Goal: Task Accomplishment & Management: Manage account settings

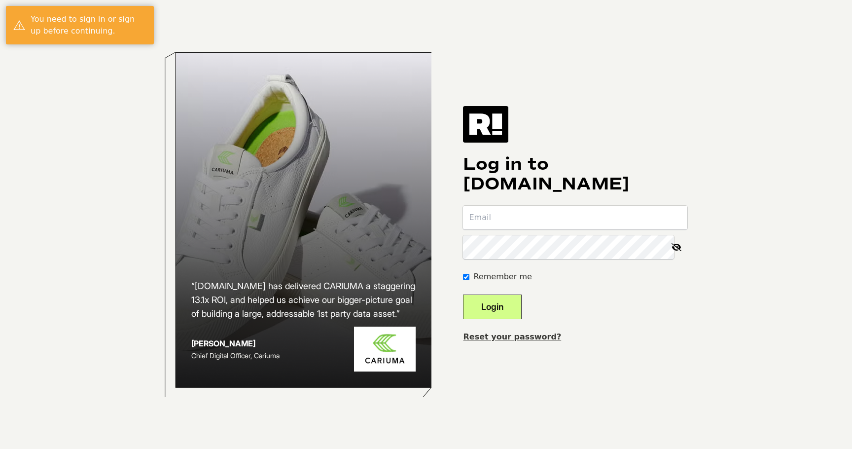
type input "[PERSON_NAME][EMAIL_ADDRESS][PERSON_NAME][DOMAIN_NAME]"
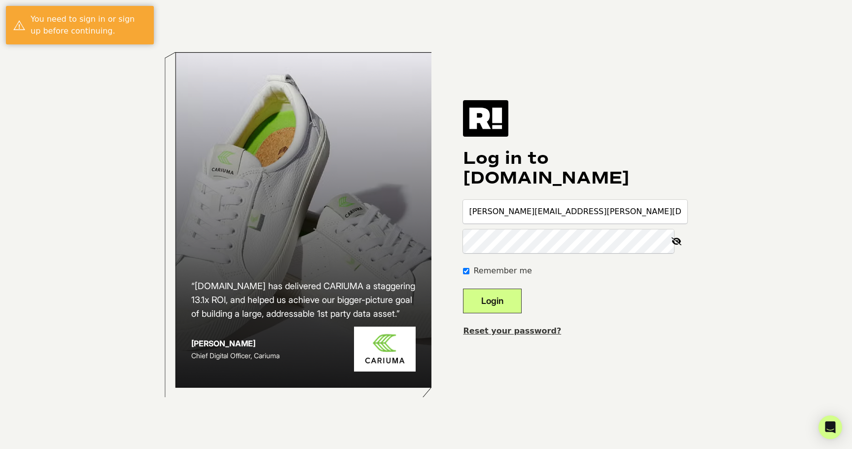
click at [499, 299] on button "Login" at bounding box center [492, 300] width 59 height 25
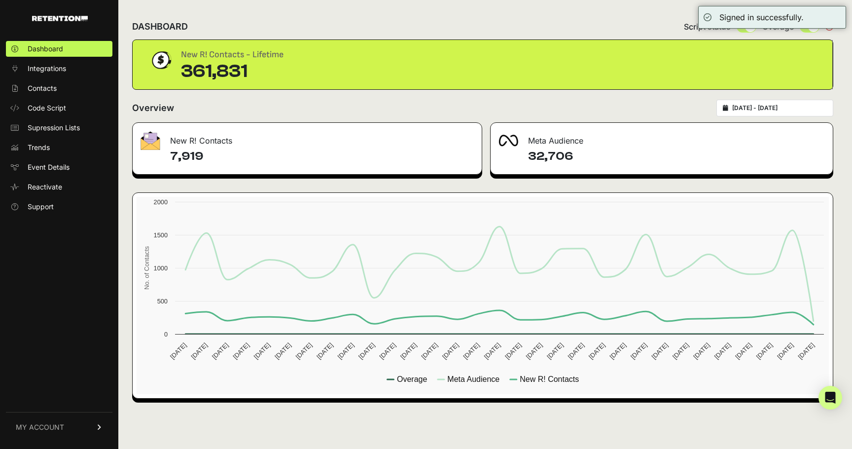
click at [336, 117] on form "Overview 2025-08-23 - 2025-09-22" at bounding box center [482, 111] width 701 height 23
click at [70, 72] on link "Integrations" at bounding box center [59, 69] width 106 height 16
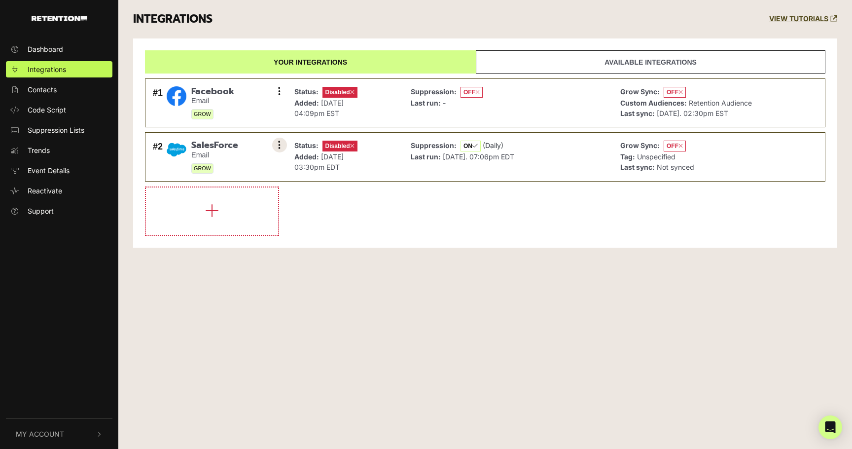
click at [278, 147] on icon at bounding box center [279, 145] width 2 height 10
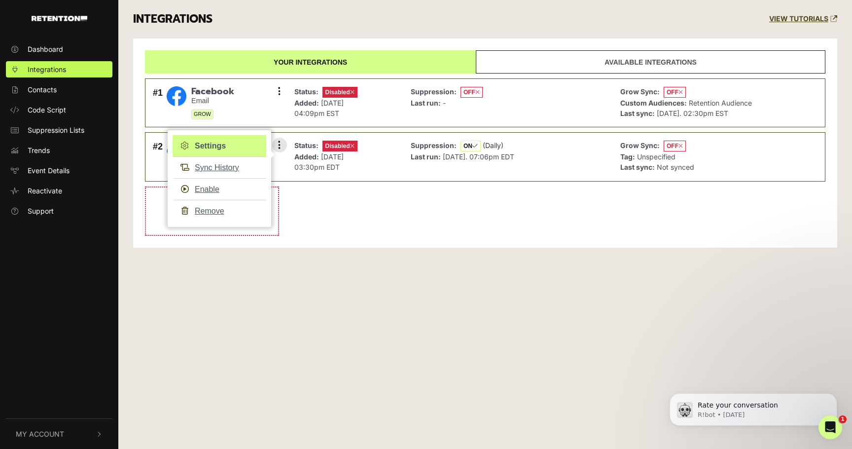
click at [238, 148] on link "Settings" at bounding box center [220, 146] width 94 height 22
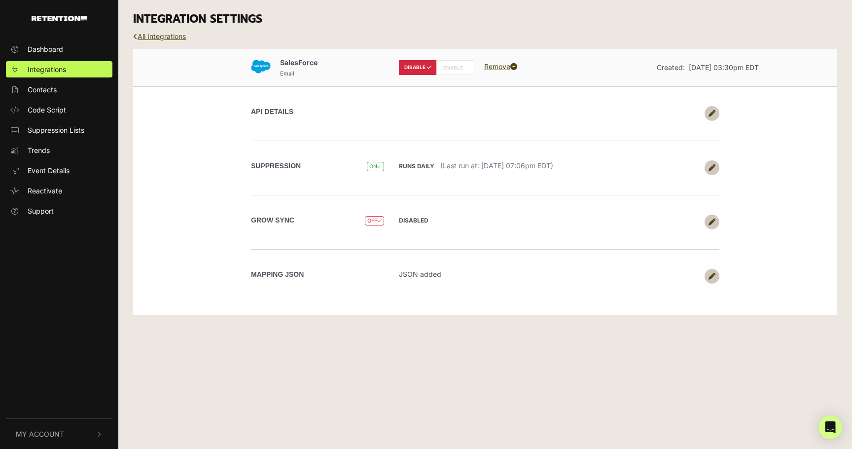
click at [457, 67] on label "ENABLE" at bounding box center [455, 67] width 38 height 15
radio input "false"
radio input "true"
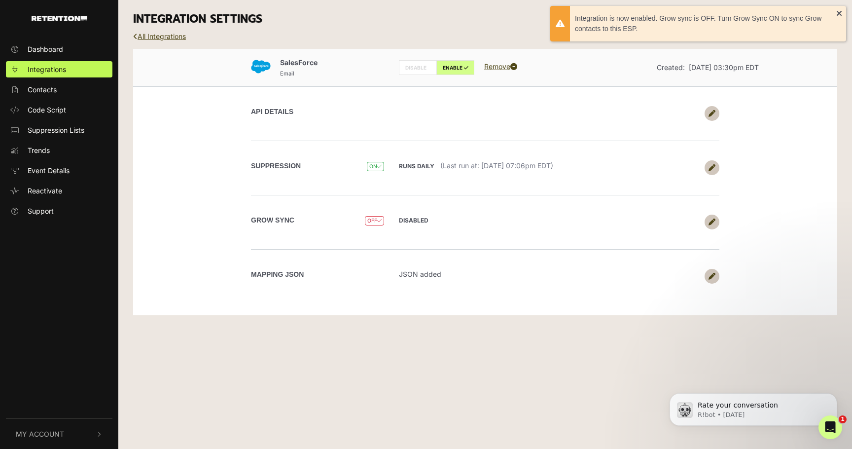
click at [711, 113] on icon at bounding box center [711, 113] width 7 height 7
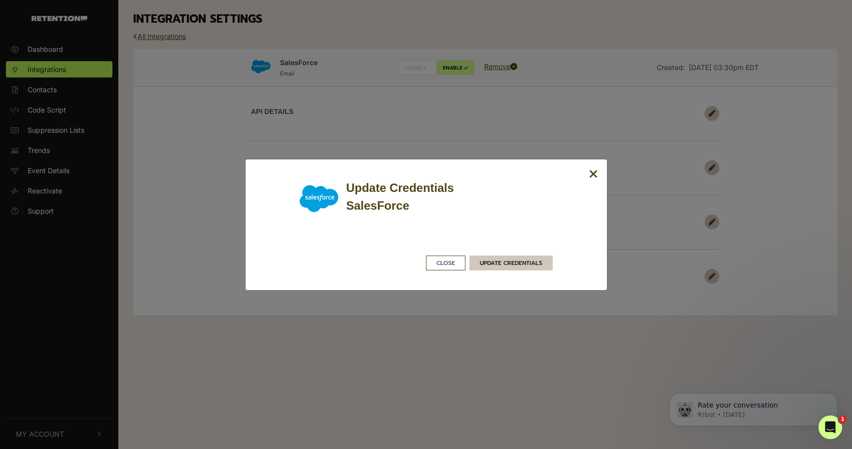
click at [508, 264] on button "UPDATE CREDENTIALS" at bounding box center [510, 262] width 83 height 15
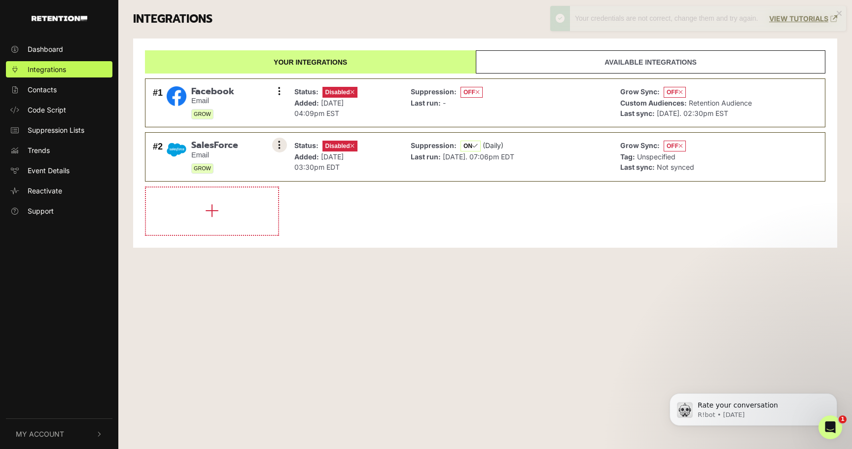
click at [277, 148] on button at bounding box center [279, 145] width 15 height 15
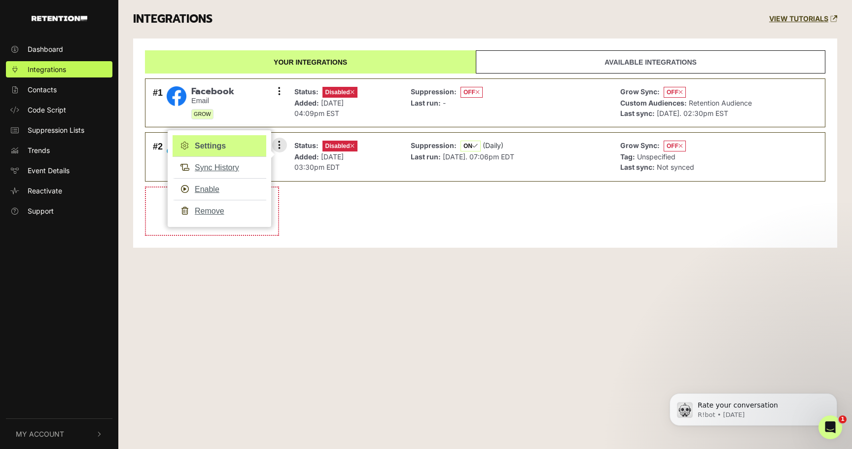
click at [251, 145] on link "Settings" at bounding box center [220, 146] width 94 height 22
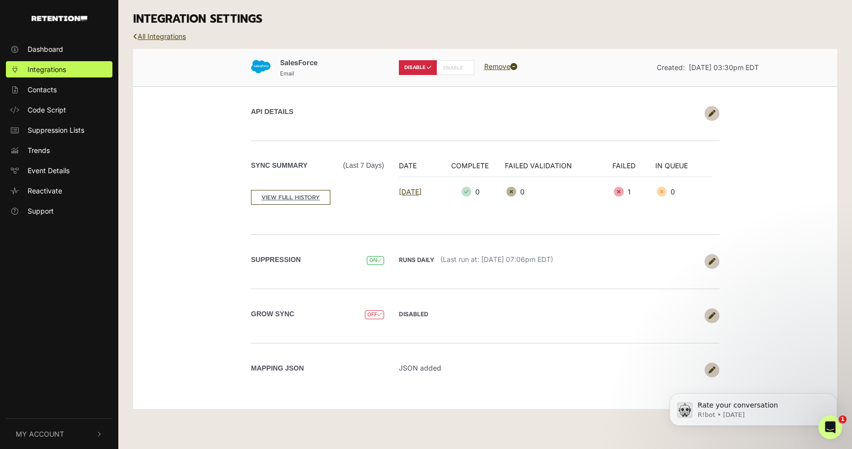
click at [453, 75] on div "DISABLE ENABLE Remove" at bounding box center [484, 67] width 187 height 23
click at [451, 69] on label "ENABLE" at bounding box center [455, 67] width 38 height 15
radio input "false"
radio input "true"
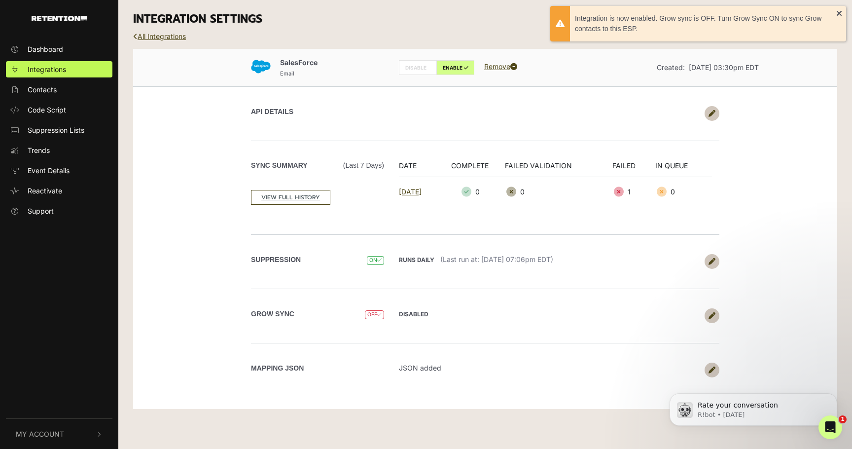
click at [452, 123] on div "API DETAILS" at bounding box center [485, 113] width 562 height 54
click at [712, 116] on link at bounding box center [711, 113] width 15 height 15
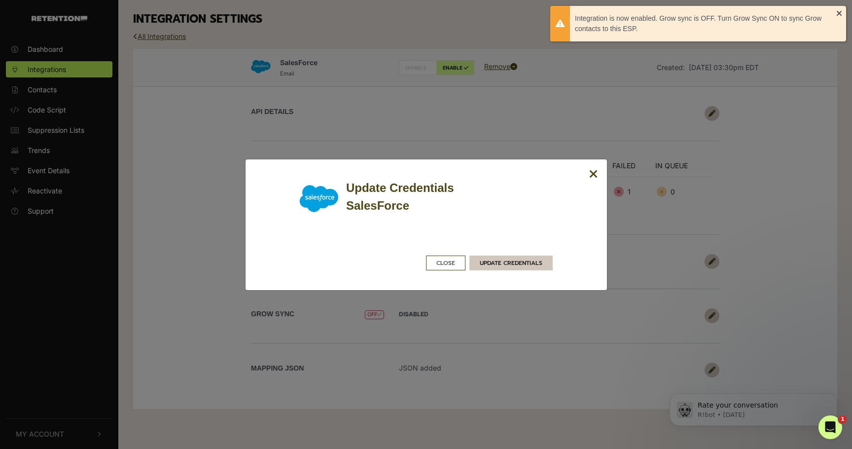
click at [506, 265] on button "UPDATE CREDENTIALS" at bounding box center [510, 262] width 83 height 15
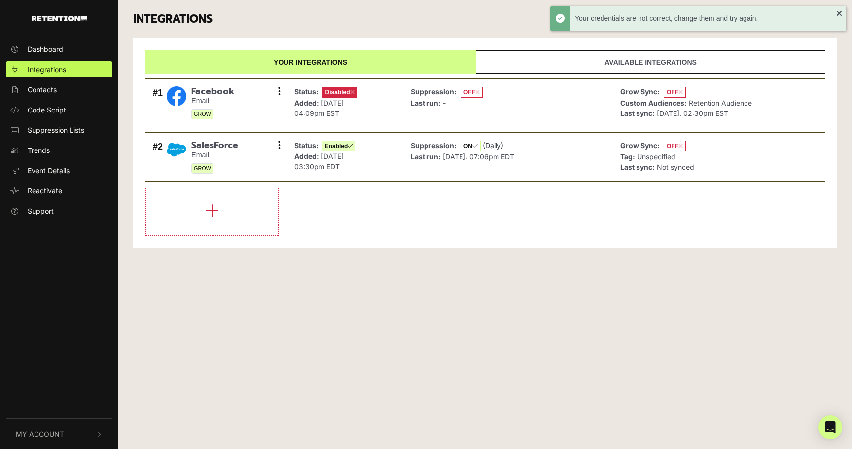
click at [506, 190] on li at bounding box center [485, 210] width 680 height 49
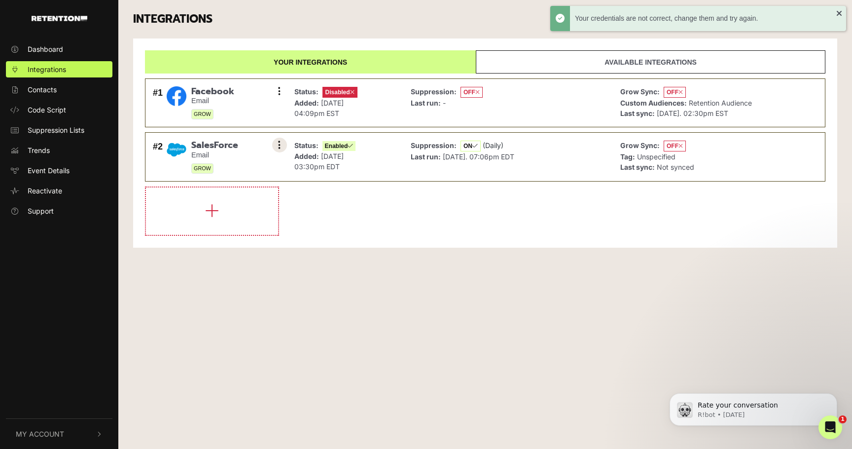
click at [277, 145] on button at bounding box center [279, 145] width 15 height 15
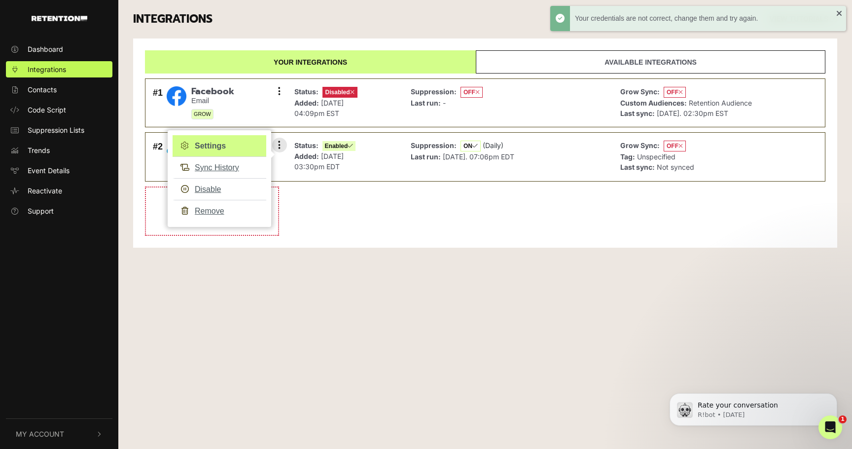
click at [239, 148] on link "Settings" at bounding box center [220, 146] width 94 height 22
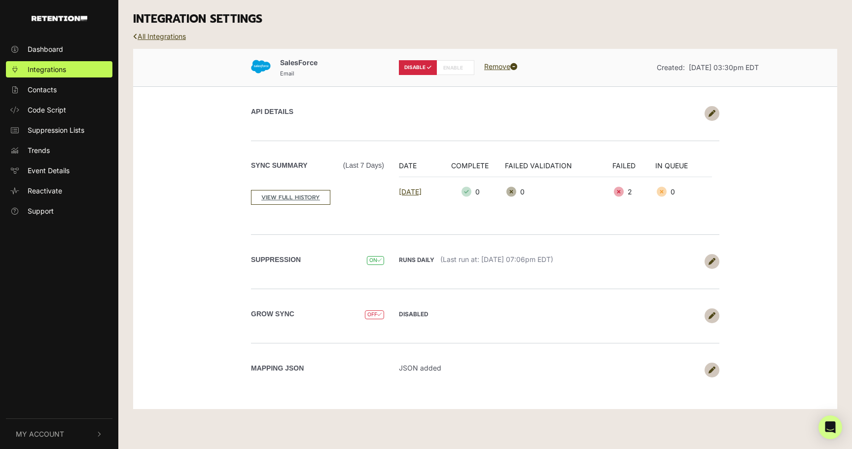
click at [705, 309] on div "DISABLED Upload collected contacts? yes no Sync as contacts or leads?: contacts…" at bounding box center [555, 315] width 328 height 15
click at [705, 310] on link at bounding box center [711, 315] width 15 height 15
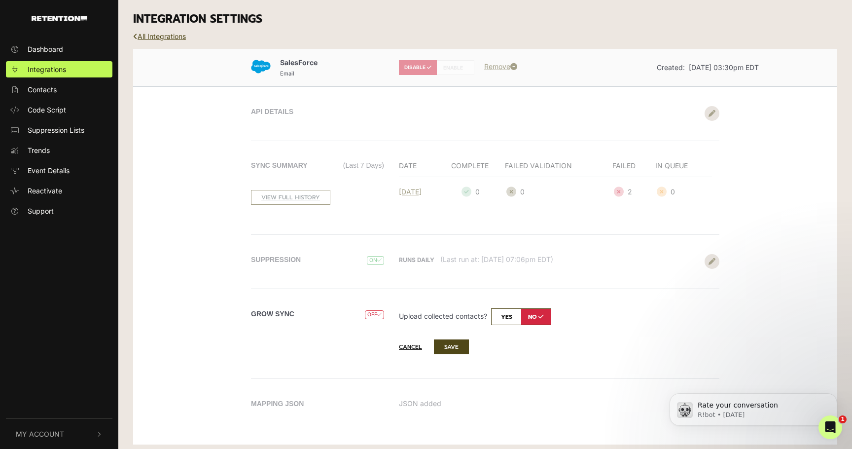
click at [513, 315] on input "checkbox" at bounding box center [521, 316] width 60 height 17
checkbox input "true"
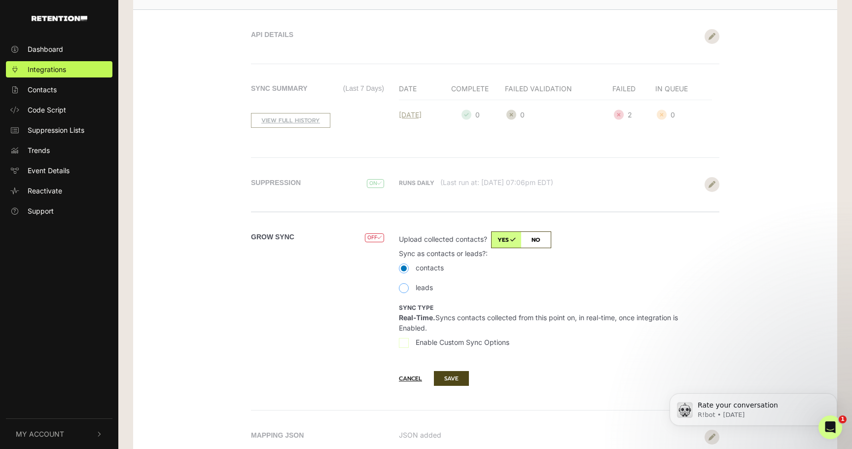
scroll to position [81, 0]
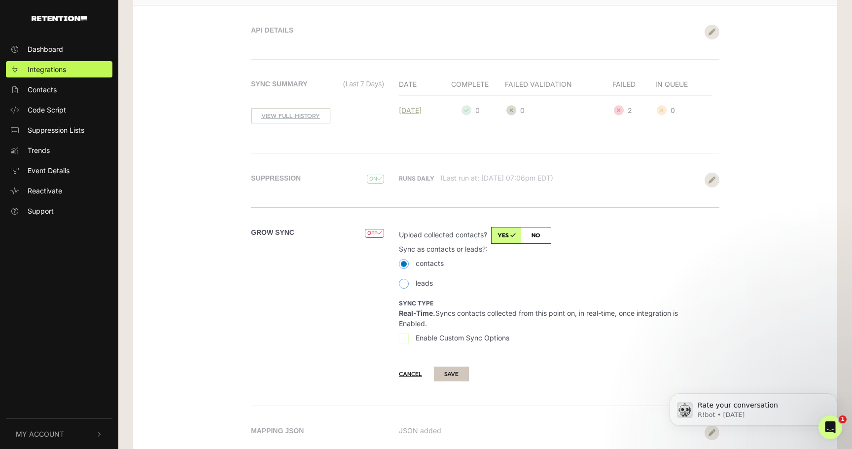
click at [458, 372] on button "SAVE" at bounding box center [451, 373] width 35 height 15
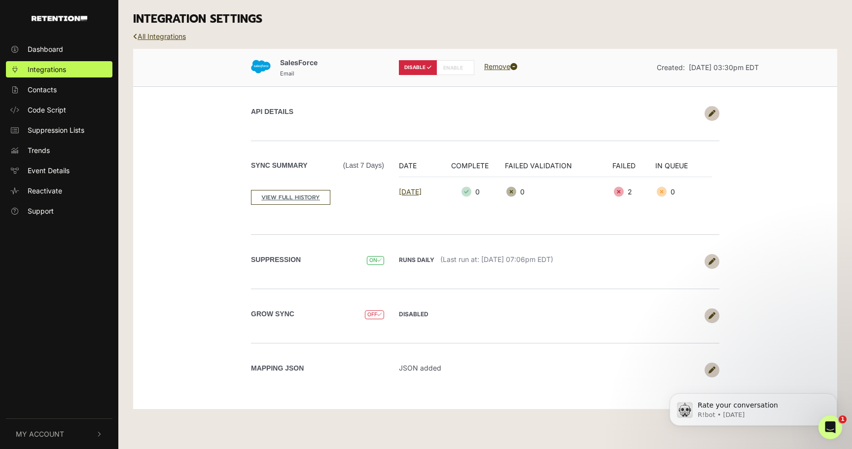
scroll to position [0, 0]
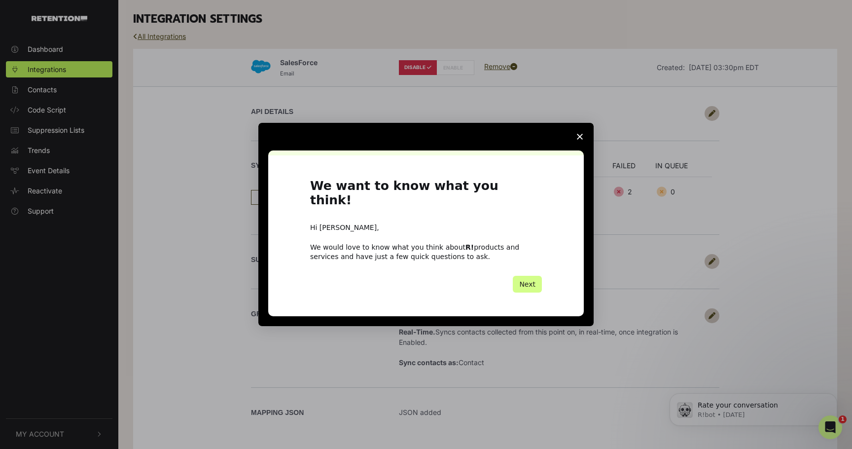
click at [581, 147] on span "Close survey" at bounding box center [580, 137] width 28 height 28
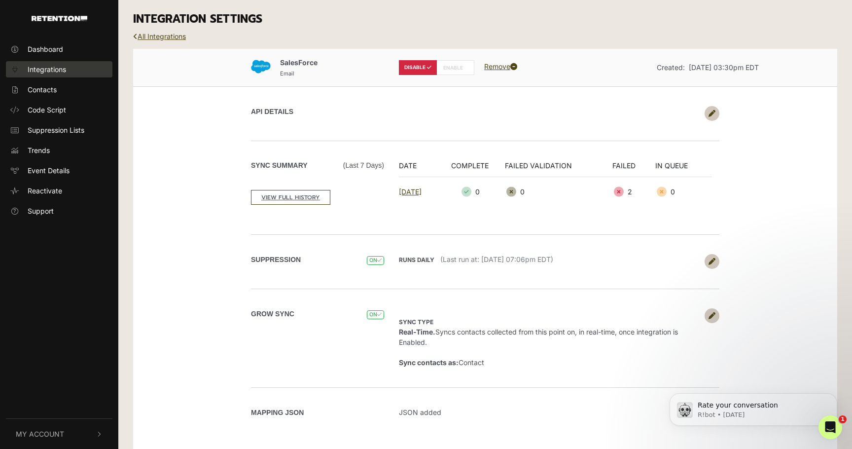
click at [104, 73] on link "Integrations" at bounding box center [59, 69] width 106 height 16
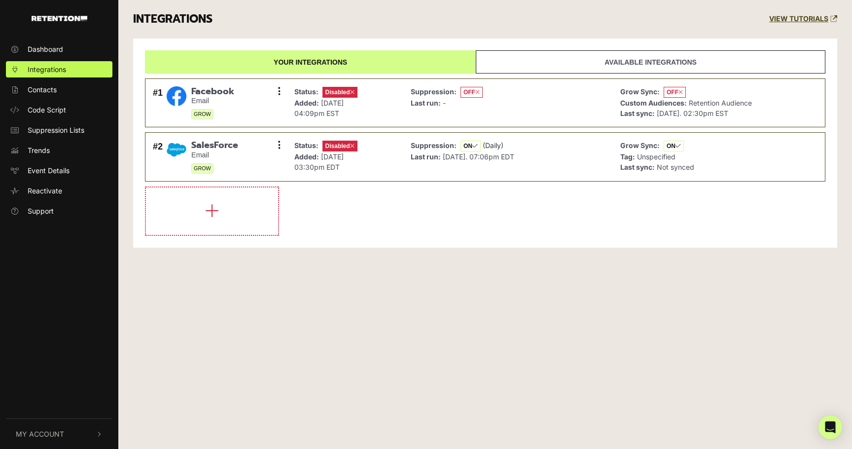
click at [384, 271] on div "Dashboard Integrations Contacts Code Script Suppression Lists Trends Event Deta…" at bounding box center [426, 224] width 852 height 449
click at [282, 143] on button at bounding box center [279, 145] width 15 height 15
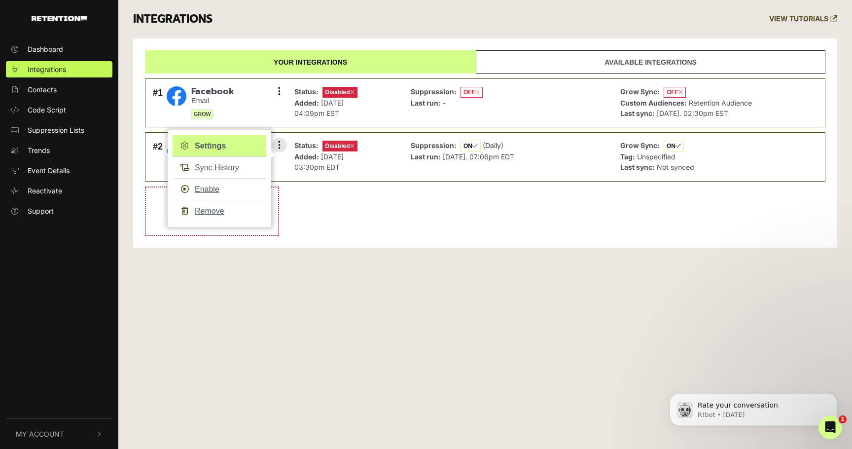
click at [240, 149] on link "Settings" at bounding box center [220, 146] width 94 height 22
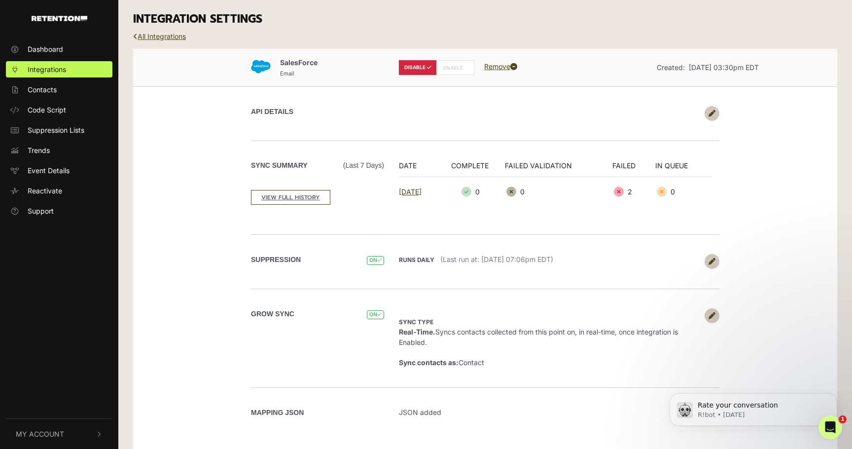
click at [459, 66] on label "ENABLE" at bounding box center [455, 67] width 38 height 15
radio input "false"
radio input "true"
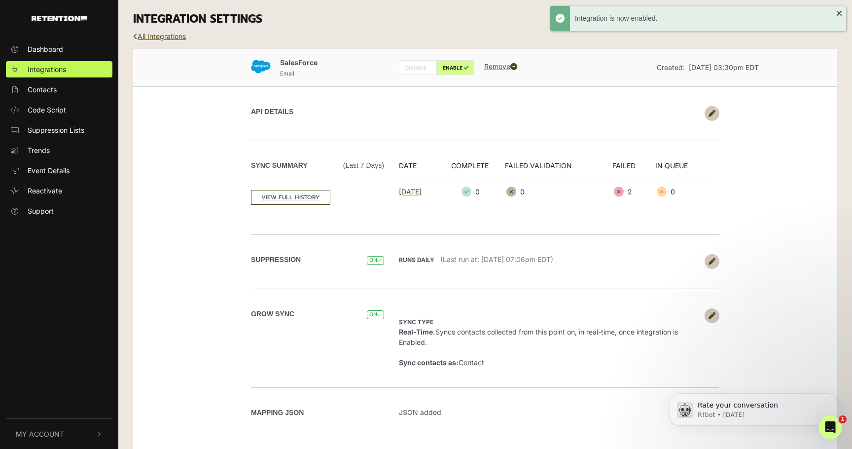
click at [375, 155] on div "Sync Summary (Last 7 days) VIEW FULL HISTORY DATE COMPLETE FAILED VALIDATION FA…" at bounding box center [485, 187] width 562 height 94
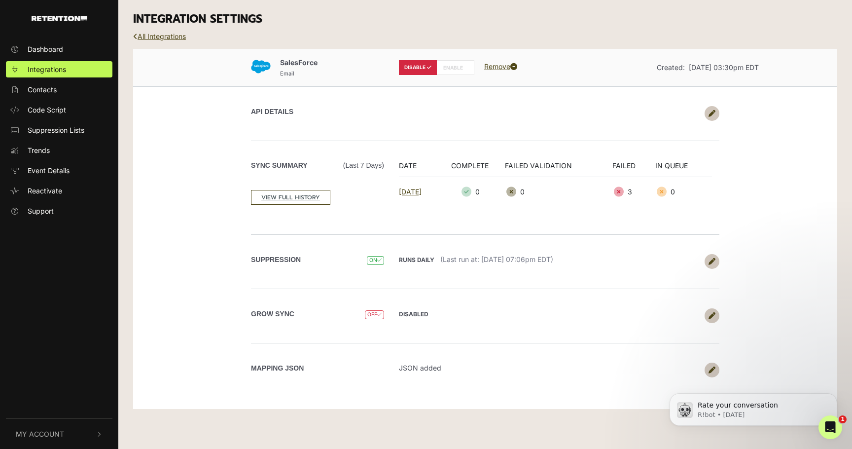
click at [501, 67] on link "Remove" at bounding box center [500, 66] width 33 height 8
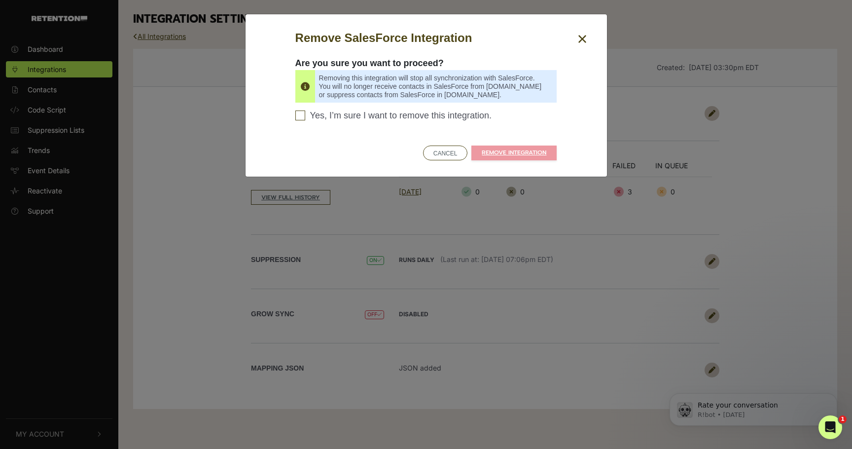
click at [406, 119] on span "Yes, I’m sure I want to remove this integration." at bounding box center [401, 115] width 182 height 11
click at [305, 119] on input "Yes, I’m sure I want to remove this integration. Please confirm to continue" at bounding box center [300, 115] width 10 height 10
checkbox input "true"
click at [516, 148] on link "REMOVE INTEGRATION" at bounding box center [513, 152] width 85 height 15
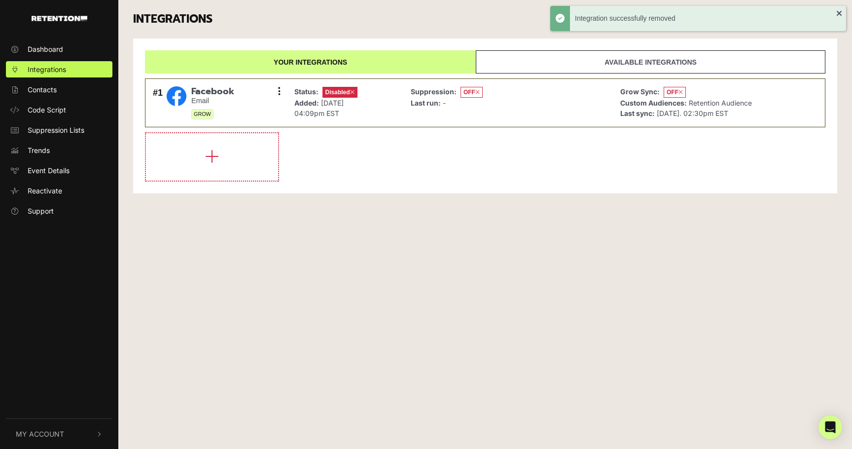
click at [324, 196] on div "INTEGRATIONS VIEW TUTORIALS Your integrations Available integrations #1 Faceboo…" at bounding box center [484, 104] width 733 height 208
click at [287, 90] on li "#1 Facebook Email GROW Settings Sync History Enable Remove Status: Disabled Add…" at bounding box center [485, 102] width 680 height 49
click at [278, 90] on icon at bounding box center [279, 91] width 2 height 10
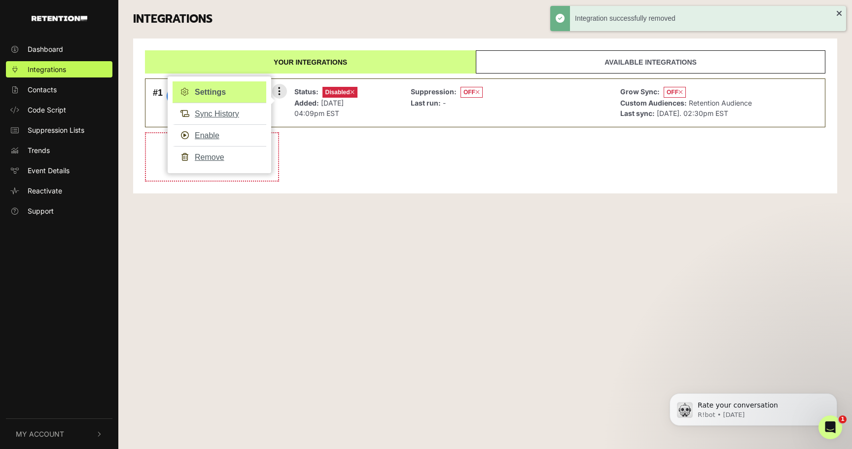
click at [243, 96] on link "Settings" at bounding box center [220, 92] width 94 height 22
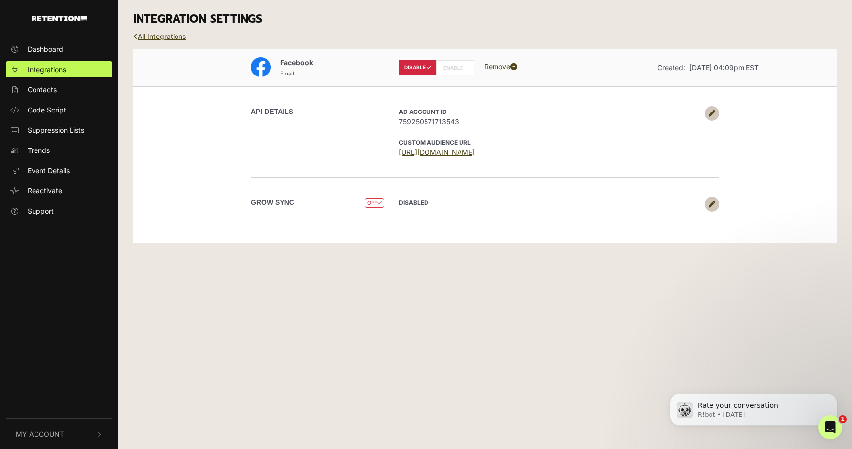
click at [459, 69] on label "ENABLE" at bounding box center [455, 67] width 38 height 15
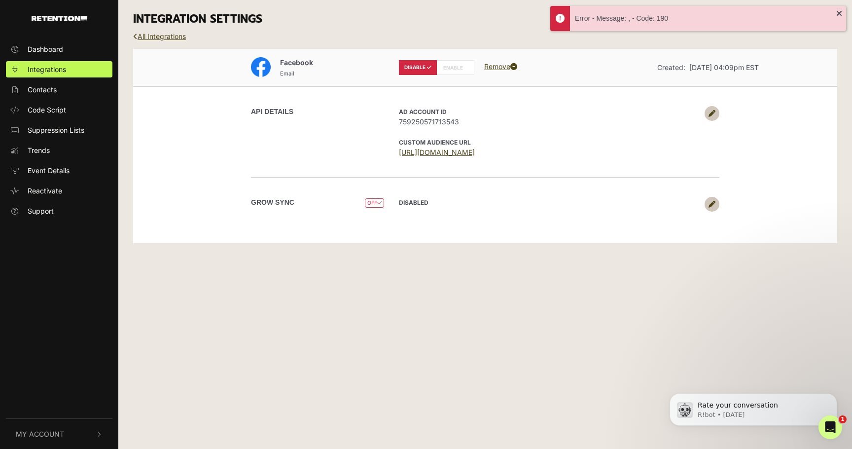
click at [711, 111] on icon at bounding box center [711, 113] width 7 height 7
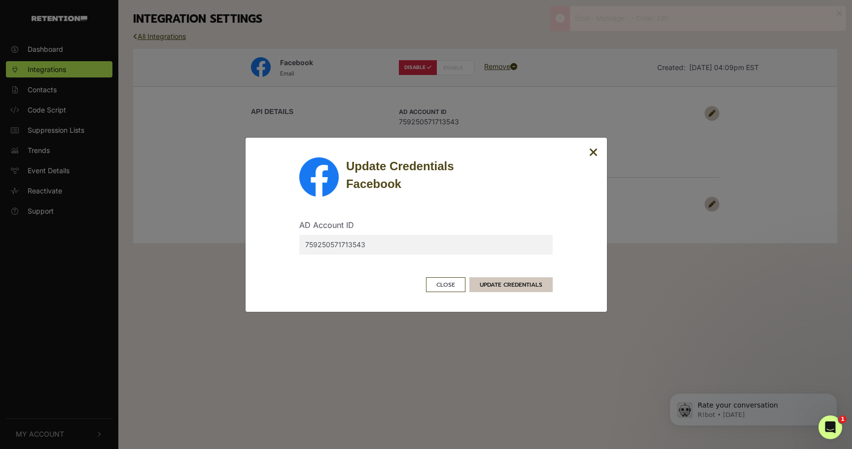
click at [499, 283] on button "UPDATE CREDENTIALS" at bounding box center [510, 284] width 83 height 15
click at [504, 287] on button "UPDATE CREDENTIALS" at bounding box center [510, 284] width 83 height 15
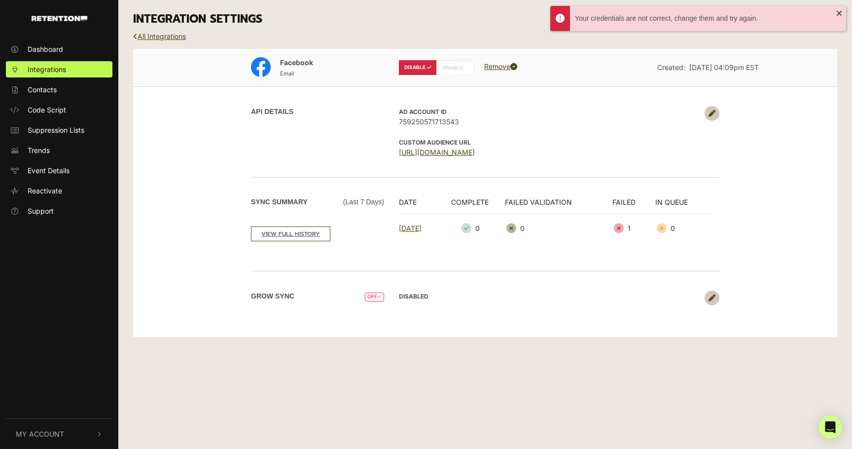
click at [459, 67] on label "ENABLE" at bounding box center [455, 67] width 38 height 15
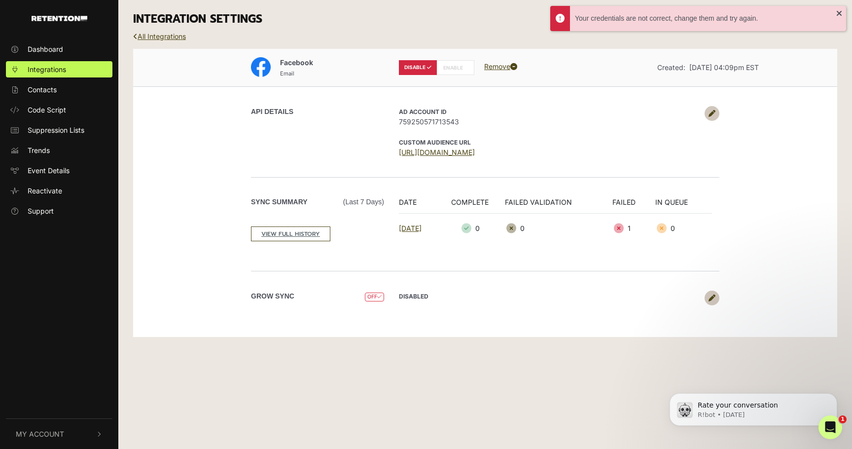
click at [552, 110] on p "AD Account ID 759250571713543" at bounding box center [549, 116] width 301 height 21
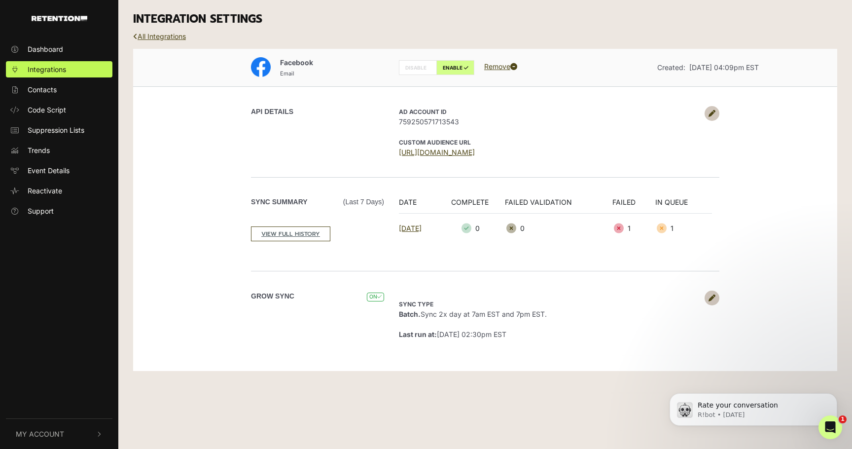
click at [234, 118] on div "API DETAILS AD Account ID 759250571713543 CUSTOM AUDIENCE URL [URL][DOMAIN_NAME]" at bounding box center [485, 131] width 562 height 91
click at [71, 68] on link "Integrations" at bounding box center [59, 69] width 106 height 16
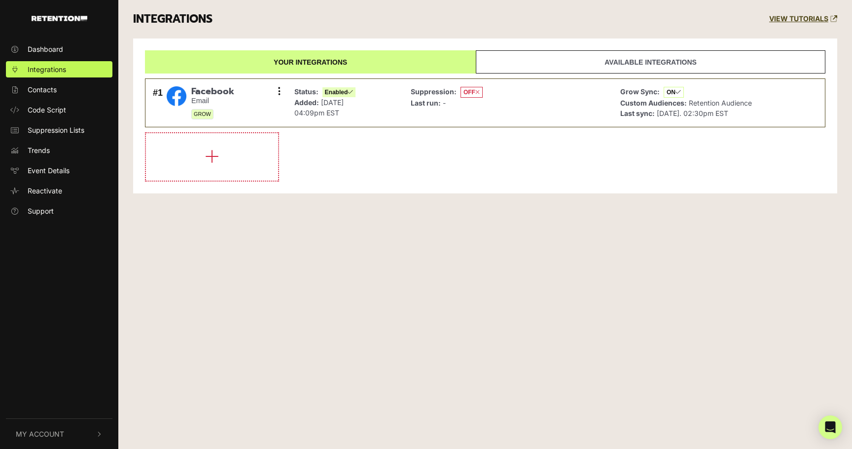
click at [413, 166] on li at bounding box center [485, 156] width 680 height 49
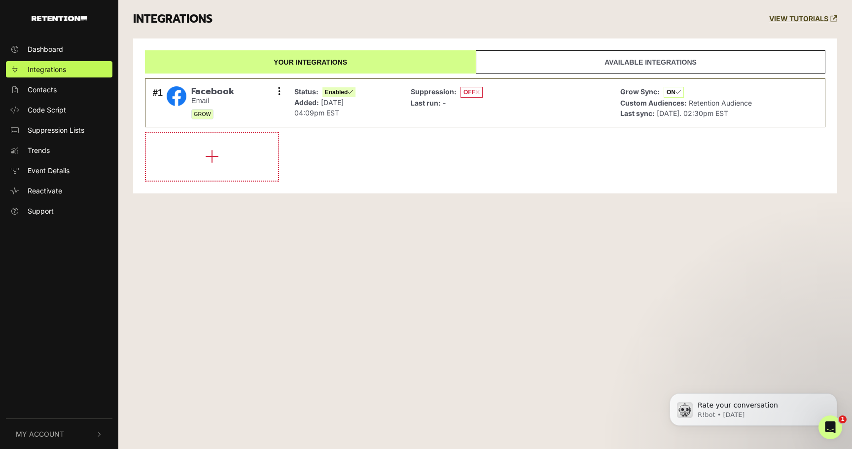
click at [70, 431] on button "My Account" at bounding box center [59, 433] width 106 height 30
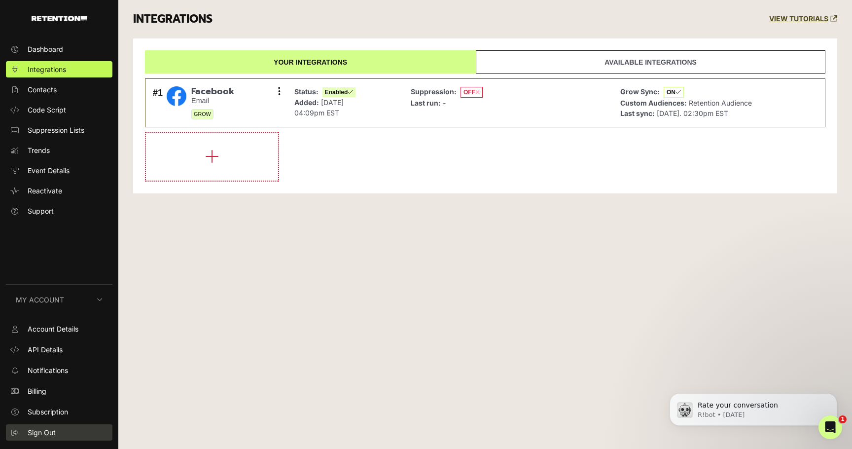
click at [80, 425] on link "Sign Out" at bounding box center [59, 432] width 106 height 16
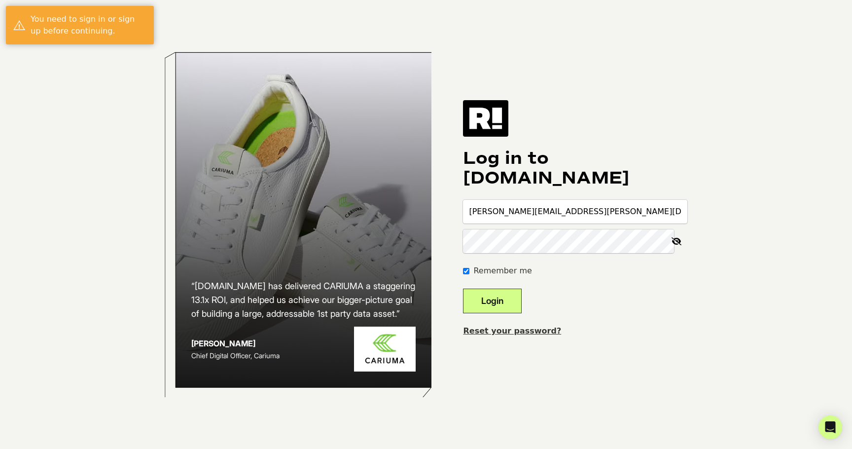
click at [583, 217] on input "[PERSON_NAME][EMAIL_ADDRESS][PERSON_NAME][DOMAIN_NAME]" at bounding box center [575, 212] width 224 height 24
type input "[PERSON_NAME][EMAIL_ADDRESS][PERSON_NAME][DOMAIN_NAME]"
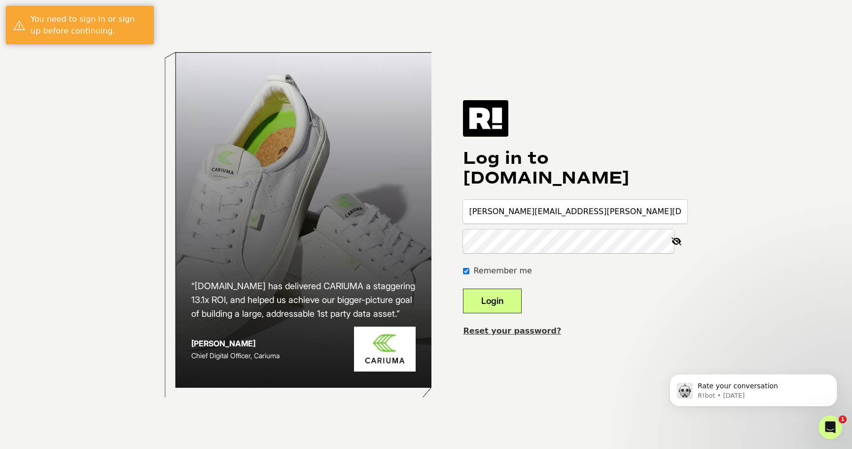
click at [521, 301] on button "Login" at bounding box center [492, 300] width 59 height 25
